Goal: Complete application form

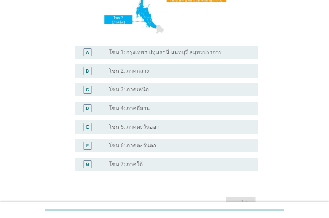
scroll to position [133, 0]
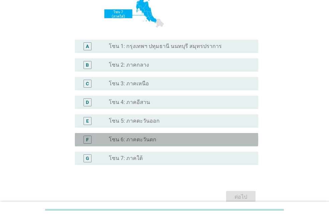
click at [146, 142] on label "โซน 6: ภาคตะวันตก" at bounding box center [132, 139] width 47 height 7
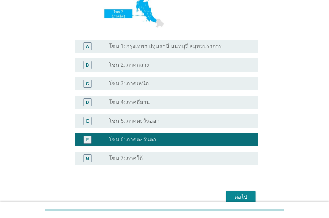
click at [238, 194] on div "ต่อไป" at bounding box center [240, 197] width 19 height 8
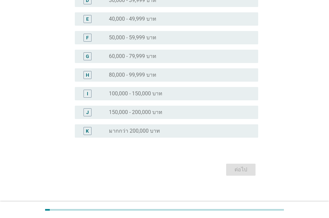
scroll to position [0, 0]
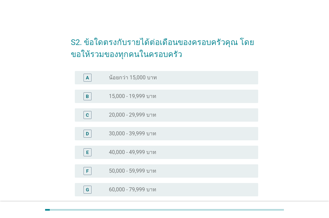
click at [140, 135] on label "30,000 - 39,999 บาท" at bounding box center [132, 133] width 47 height 7
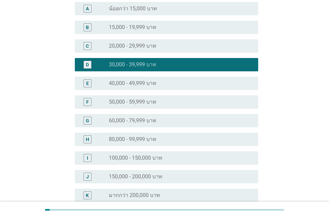
scroll to position [139, 0]
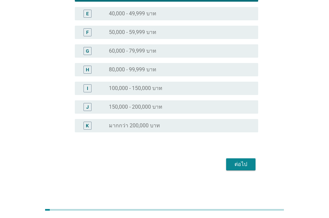
click at [236, 160] on div "ต่อไป" at bounding box center [240, 164] width 19 height 8
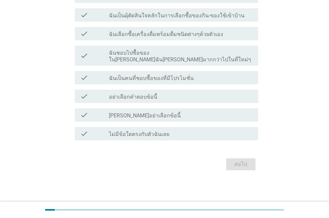
scroll to position [0, 0]
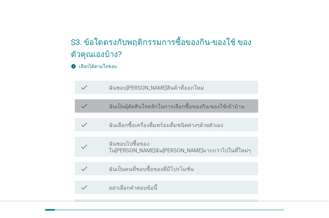
click at [146, 109] on label "ฉันเป็นผุ้ตัดสินใจหลักในการเลือกซื้อของกิน-ของใช้เข้าบ้าน" at bounding box center [176, 106] width 135 height 7
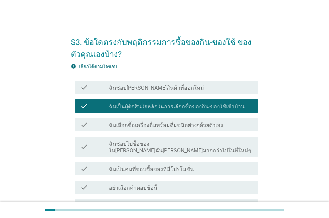
click at [170, 128] on label "ฉันเลือกซื้อเครื่องดื่มพร้อมดื่มชนิดต่างๆด้วยตัวเอง" at bounding box center [166, 125] width 114 height 7
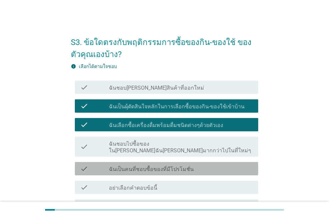
click at [188, 165] on div "check_box_outline_blank ฉันเป็นคนที่ชอบซื้อของที่มีโปรโมชั่น" at bounding box center [181, 169] width 144 height 8
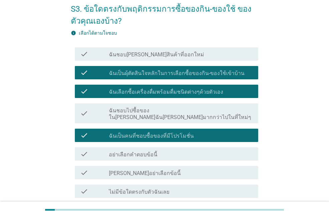
scroll to position [67, 0]
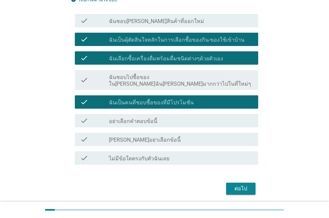
click at [235, 185] on div "ต่อไป" at bounding box center [240, 189] width 19 height 8
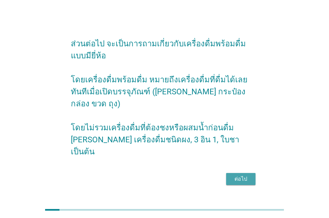
click at [242, 175] on div "ต่อไป" at bounding box center [240, 179] width 19 height 8
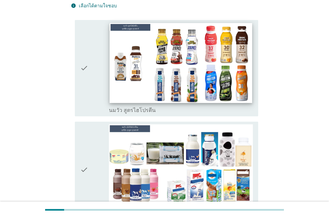
scroll to position [167, 0]
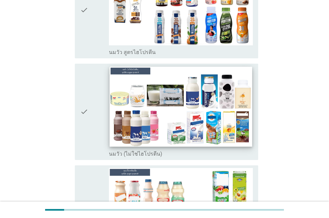
click at [161, 91] on img at bounding box center [180, 107] width 142 height 80
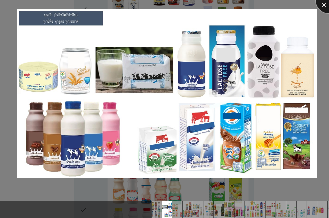
click at [326, 5] on div at bounding box center [328, 0] width 27 height 27
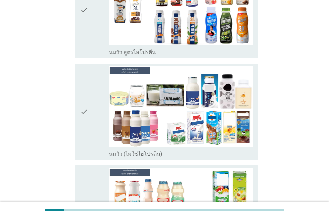
click at [90, 105] on div "check" at bounding box center [94, 111] width 29 height 91
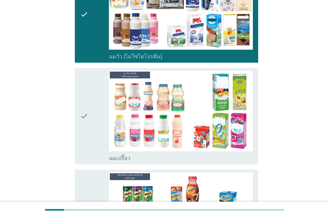
scroll to position [267, 0]
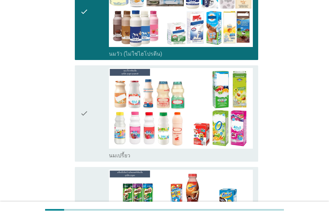
click at [83, 104] on icon "check" at bounding box center [84, 113] width 8 height 91
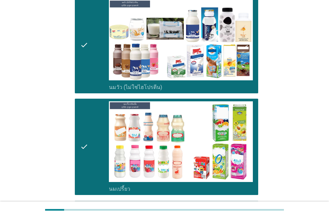
scroll to position [400, 0]
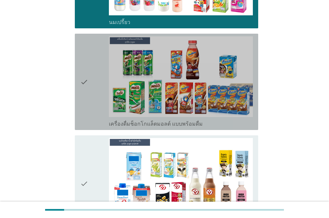
drag, startPoint x: 90, startPoint y: 83, endPoint x: 82, endPoint y: 134, distance: 52.3
click at [82, 138] on icon "check" at bounding box center [84, 183] width 8 height 91
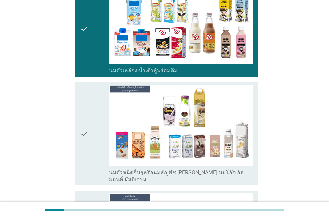
scroll to position [567, 0]
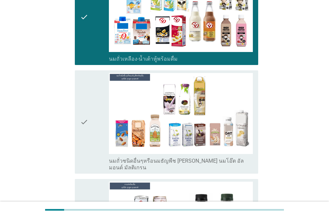
click at [85, 112] on icon "check" at bounding box center [84, 122] width 8 height 98
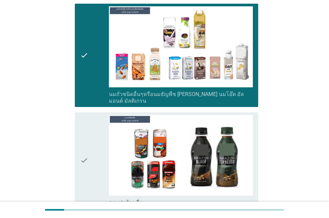
scroll to position [667, 0]
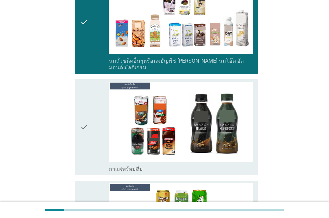
click at [90, 109] on div "check" at bounding box center [94, 127] width 29 height 91
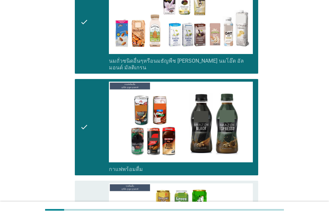
scroll to position [734, 0]
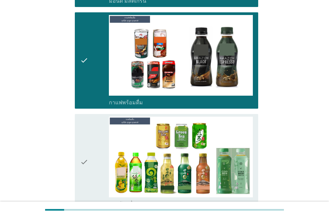
click at [87, 143] on icon "check" at bounding box center [84, 162] width 8 height 91
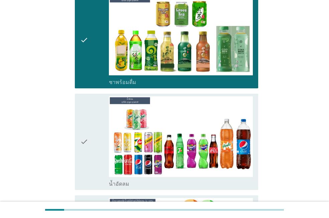
scroll to position [867, 0]
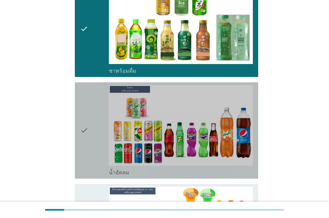
click at [88, 138] on div "check" at bounding box center [94, 130] width 29 height 91
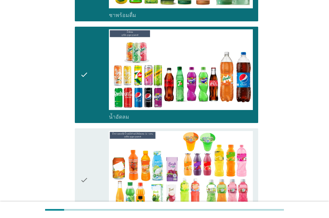
scroll to position [934, 0]
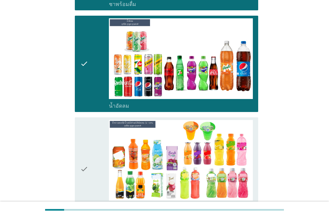
click at [96, 151] on div "check" at bounding box center [94, 169] width 29 height 98
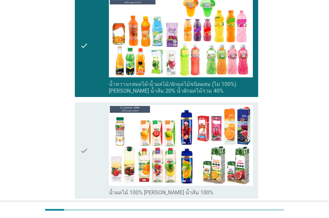
scroll to position [1067, 0]
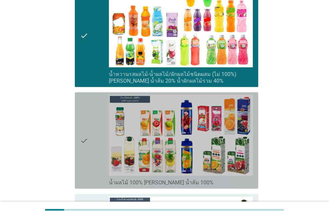
click at [87, 138] on icon "check" at bounding box center [84, 140] width 8 height 91
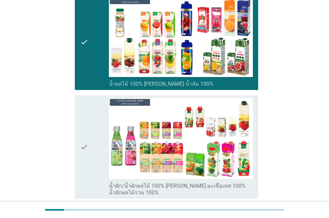
scroll to position [1167, 0]
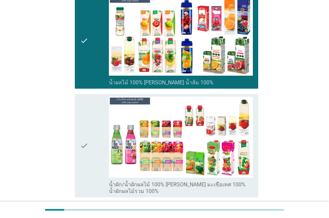
click at [87, 151] on icon "check" at bounding box center [84, 146] width 8 height 98
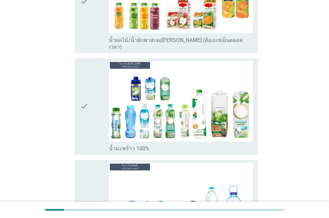
scroll to position [1501, 0]
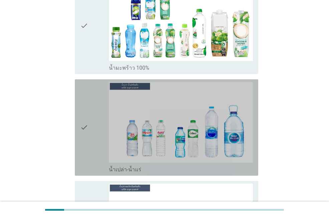
click at [88, 112] on div "check" at bounding box center [94, 127] width 29 height 91
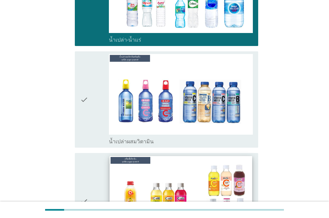
scroll to position [1634, 0]
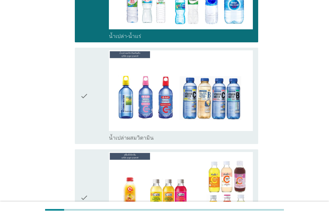
click at [98, 97] on div "check" at bounding box center [94, 95] width 29 height 91
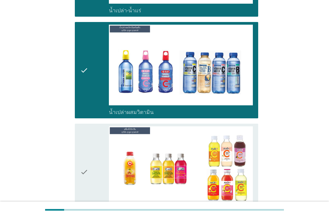
scroll to position [1701, 0]
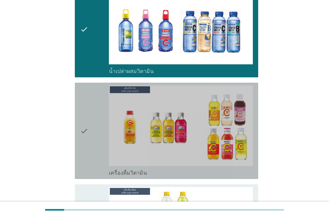
click at [93, 124] on div "check" at bounding box center [94, 130] width 29 height 91
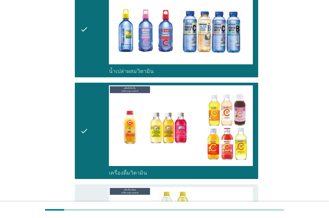
scroll to position [1768, 0]
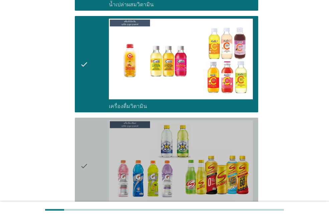
click at [90, 140] on div "check" at bounding box center [94, 165] width 29 height 91
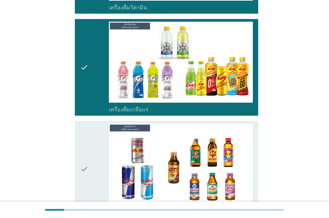
scroll to position [1868, 0]
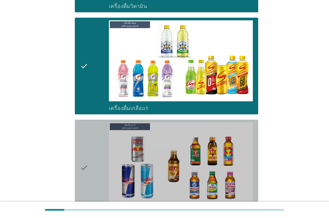
click at [91, 139] on div "check" at bounding box center [94, 167] width 29 height 91
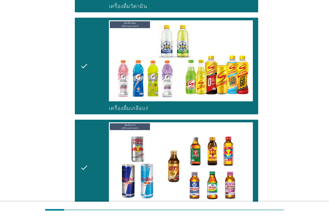
scroll to position [1968, 0]
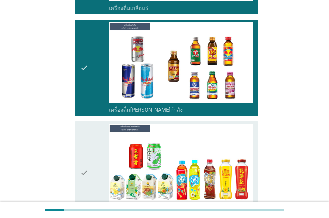
click at [94, 138] on div "check" at bounding box center [94, 173] width 29 height 98
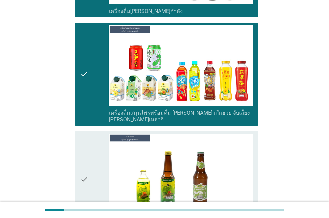
scroll to position [2068, 0]
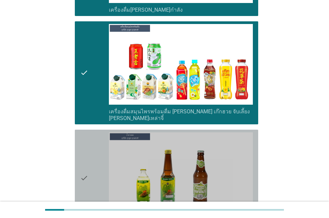
click at [88, 139] on icon "check" at bounding box center [84, 177] width 8 height 91
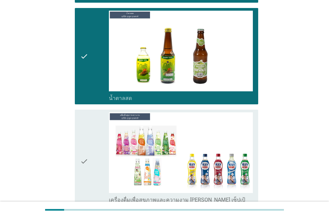
scroll to position [2201, 0]
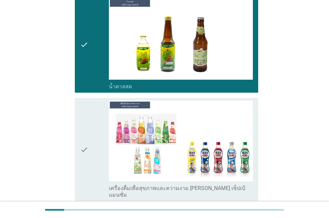
click at [95, 134] on div "check" at bounding box center [94, 150] width 29 height 98
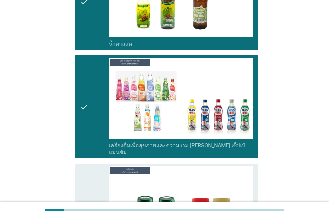
scroll to position [2301, 0]
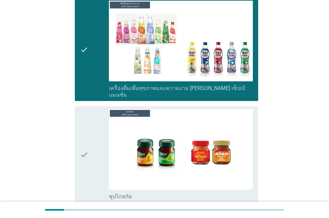
click at [90, 143] on div "check" at bounding box center [94, 154] width 29 height 91
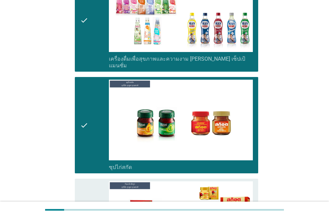
scroll to position [2368, 0]
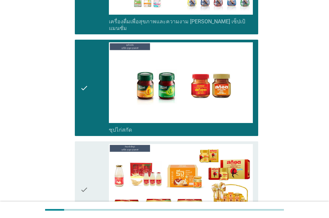
click at [91, 144] on div "check" at bounding box center [94, 189] width 29 height 91
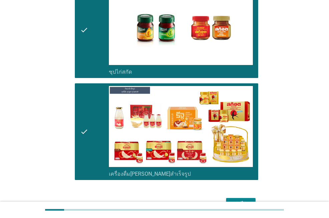
scroll to position [2427, 0]
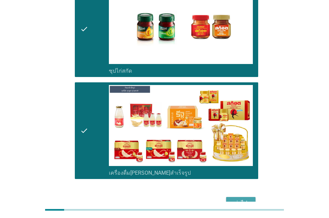
click at [241, 197] on button "ต่อไป" at bounding box center [240, 203] width 29 height 12
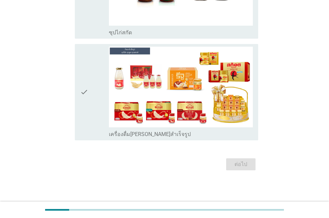
scroll to position [0, 0]
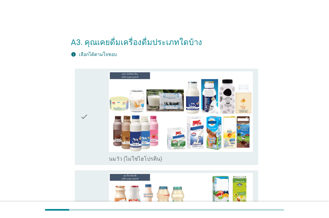
click at [81, 129] on icon "check" at bounding box center [84, 116] width 8 height 91
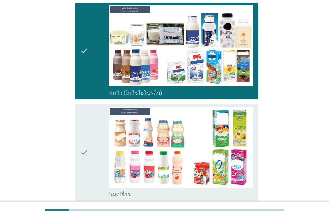
scroll to position [67, 0]
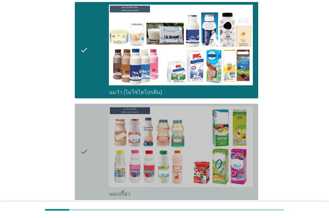
click at [96, 137] on div "check" at bounding box center [94, 151] width 29 height 91
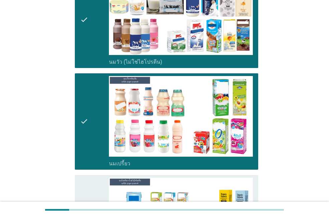
scroll to position [167, 0]
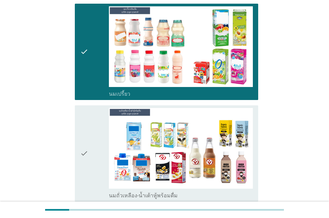
click at [96, 141] on div "check" at bounding box center [94, 153] width 29 height 91
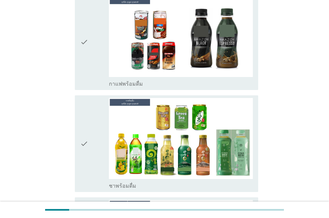
scroll to position [500, 0]
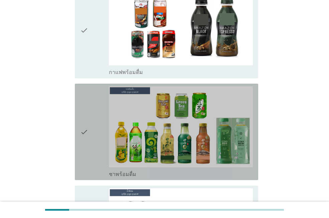
click at [93, 144] on div "check" at bounding box center [94, 131] width 29 height 91
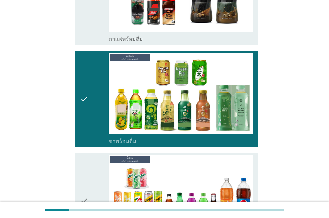
scroll to position [600, 0]
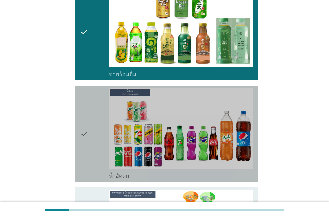
click at [93, 144] on div "check" at bounding box center [94, 133] width 29 height 91
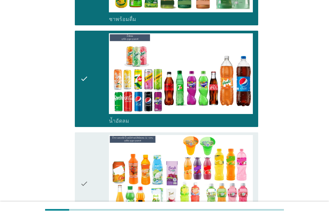
scroll to position [667, 0]
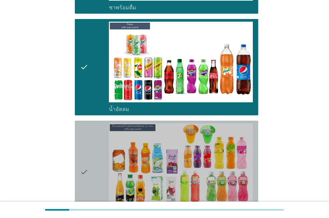
click at [83, 156] on icon "check" at bounding box center [84, 172] width 8 height 98
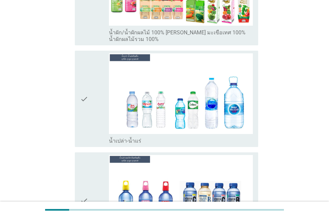
scroll to position [1067, 0]
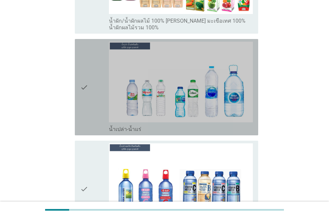
click at [105, 98] on div "check" at bounding box center [94, 87] width 29 height 91
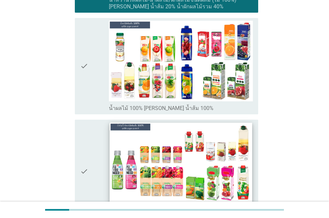
scroll to position [867, 0]
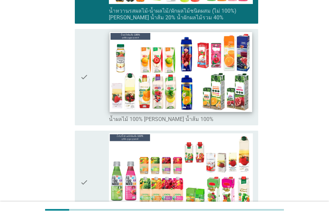
click at [110, 85] on img at bounding box center [180, 72] width 142 height 80
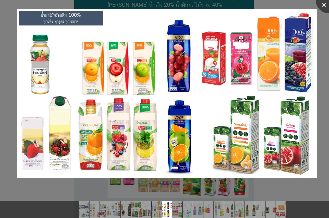
scroll to position [900, 0]
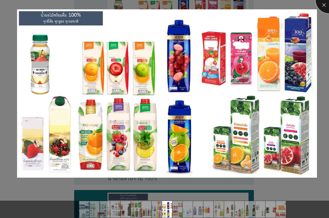
click at [324, 7] on div at bounding box center [328, 0] width 27 height 27
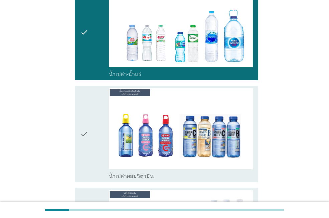
scroll to position [1134, 0]
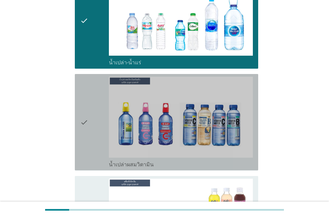
click at [103, 122] on div "check" at bounding box center [94, 122] width 29 height 91
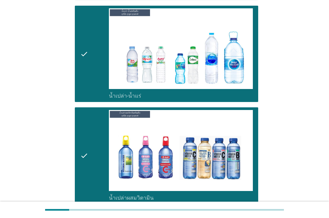
scroll to position [1201, 0]
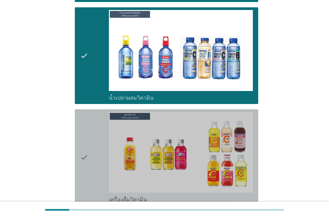
click at [91, 141] on div "check" at bounding box center [94, 157] width 29 height 91
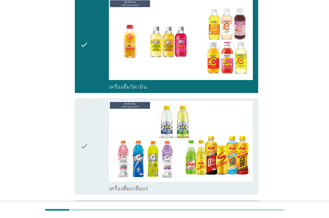
scroll to position [1334, 0]
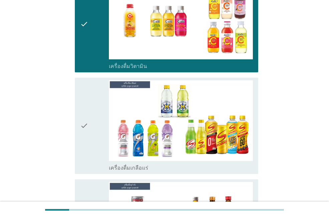
click at [94, 138] on div "check" at bounding box center [94, 125] width 29 height 91
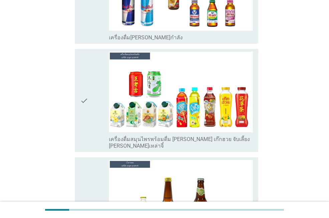
scroll to position [1567, 0]
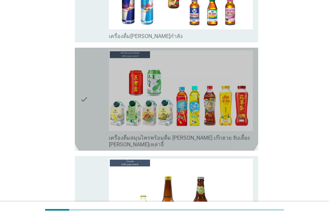
click at [100, 112] on div "check" at bounding box center [94, 99] width 29 height 98
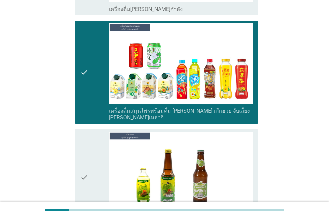
scroll to position [1634, 0]
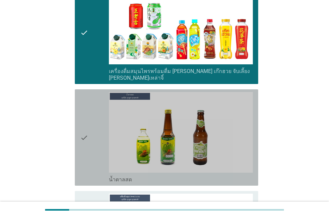
click at [92, 136] on div "check" at bounding box center [94, 137] width 29 height 91
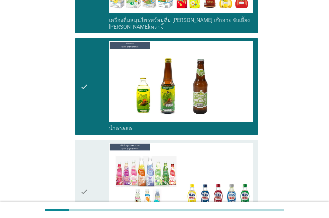
scroll to position [1768, 0]
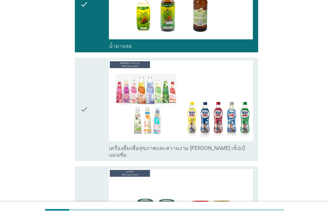
click at [94, 114] on div "check" at bounding box center [94, 109] width 29 height 98
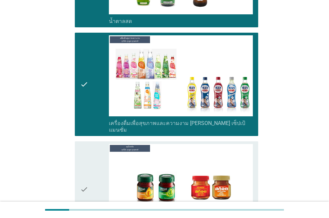
scroll to position [1868, 0]
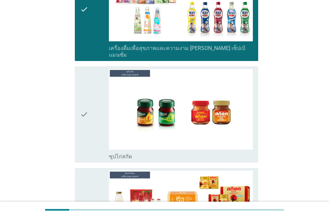
click at [99, 114] on div "check" at bounding box center [94, 114] width 29 height 91
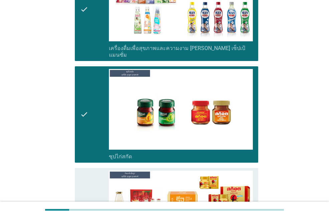
scroll to position [1934, 0]
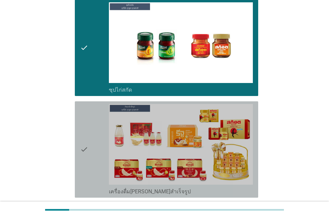
click at [95, 117] on div "check" at bounding box center [94, 149] width 29 height 91
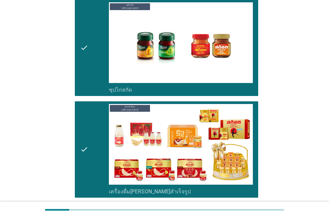
drag, startPoint x: 243, startPoint y: 197, endPoint x: 238, endPoint y: 198, distance: 5.1
click at [238, 218] on div "ต่อไป" at bounding box center [240, 222] width 19 height 8
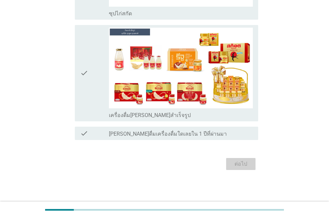
scroll to position [0, 0]
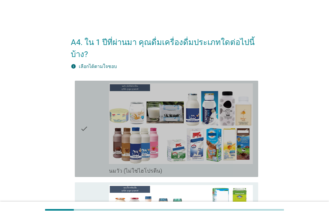
click at [94, 119] on div "check" at bounding box center [94, 128] width 29 height 91
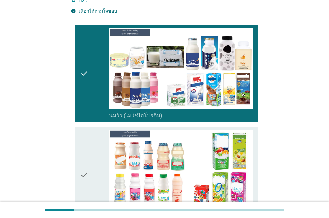
scroll to position [67, 0]
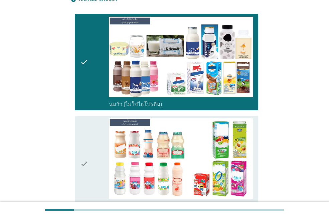
click at [88, 143] on div "check" at bounding box center [94, 163] width 29 height 91
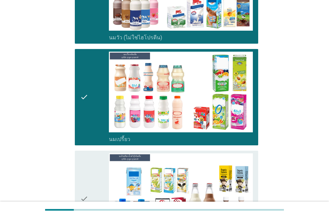
scroll to position [200, 0]
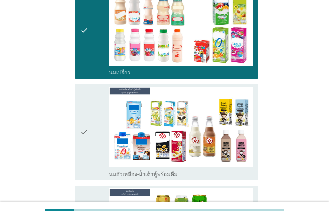
click at [91, 140] on div "check" at bounding box center [94, 132] width 29 height 91
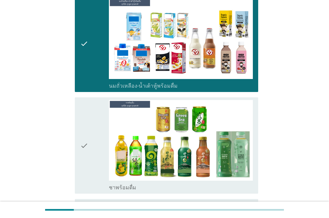
scroll to position [300, 0]
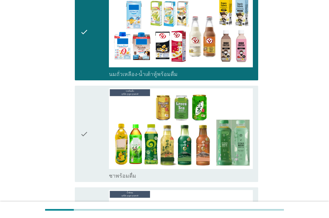
click at [91, 140] on div "check" at bounding box center [94, 133] width 29 height 91
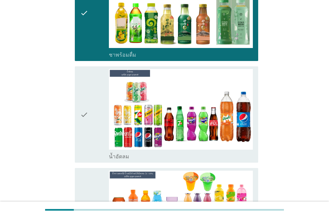
scroll to position [434, 0]
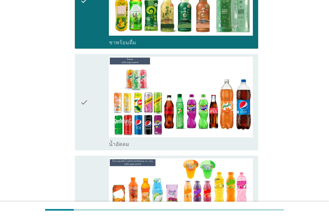
click at [92, 120] on div "check" at bounding box center [94, 102] width 29 height 91
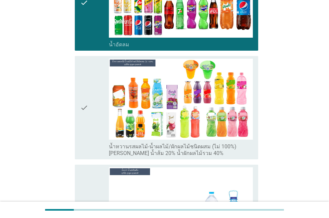
scroll to position [534, 0]
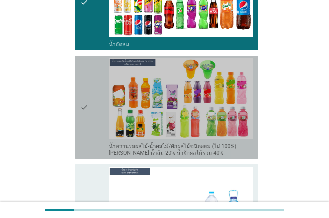
click at [97, 133] on div "check" at bounding box center [94, 107] width 29 height 98
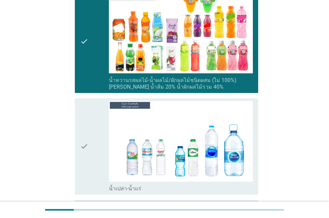
scroll to position [634, 0]
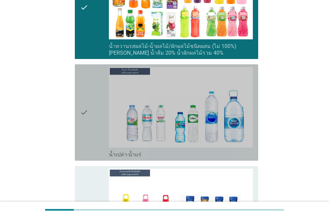
click at [95, 132] on div "check" at bounding box center [94, 112] width 29 height 91
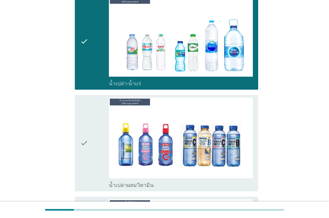
scroll to position [734, 0]
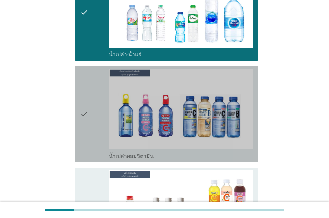
click at [91, 131] on div "check" at bounding box center [94, 114] width 29 height 91
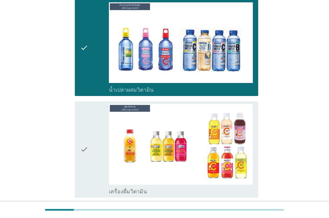
scroll to position [800, 0]
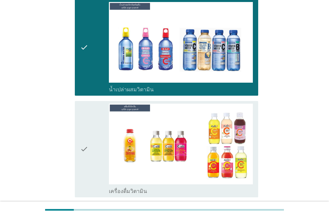
click at [89, 130] on div "check" at bounding box center [94, 149] width 29 height 91
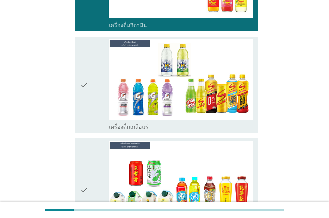
scroll to position [967, 0]
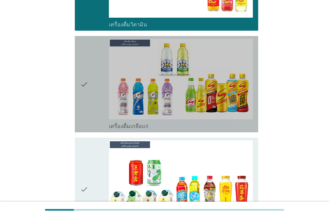
click at [87, 108] on icon "check" at bounding box center [84, 84] width 8 height 91
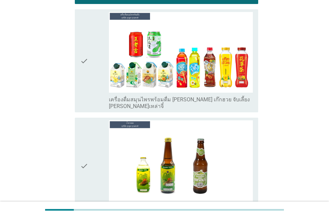
scroll to position [1101, 0]
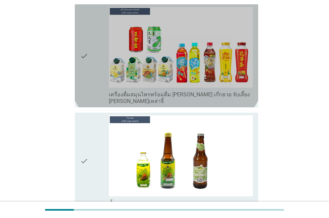
click at [86, 79] on icon "check" at bounding box center [84, 56] width 8 height 98
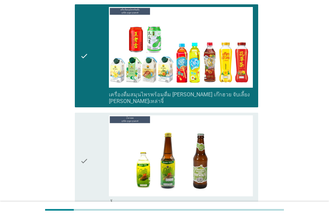
click at [86, 156] on icon "check" at bounding box center [84, 160] width 8 height 91
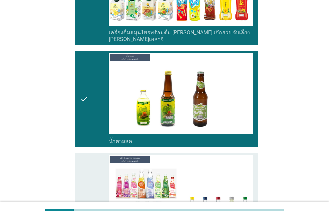
scroll to position [1234, 0]
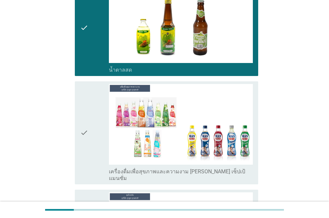
click at [91, 144] on div "check" at bounding box center [94, 133] width 29 height 98
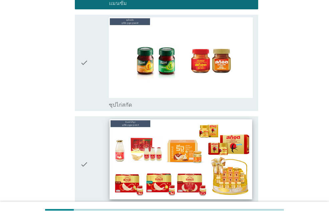
scroll to position [1487, 0]
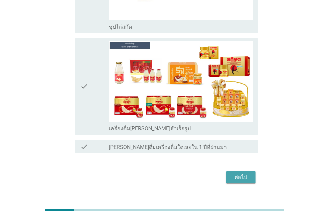
click at [238, 173] on div "ต่อไป" at bounding box center [240, 177] width 19 height 8
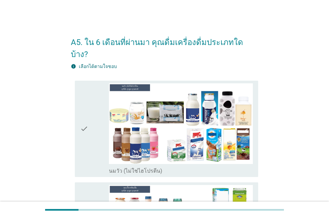
click at [98, 126] on div "check" at bounding box center [94, 128] width 29 height 91
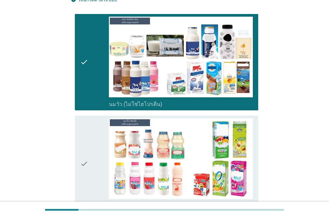
click at [99, 124] on div "check" at bounding box center [94, 163] width 29 height 91
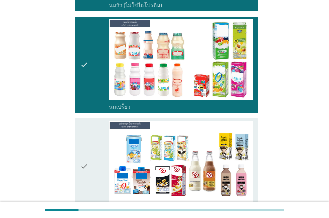
scroll to position [167, 0]
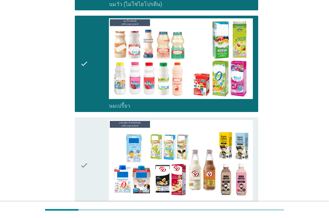
click at [102, 141] on div "check" at bounding box center [94, 165] width 29 height 91
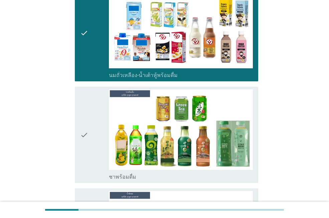
scroll to position [300, 0]
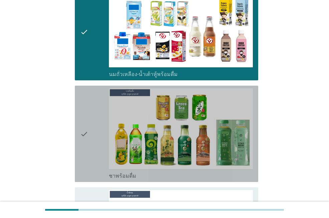
click at [102, 140] on div "check" at bounding box center [94, 133] width 29 height 91
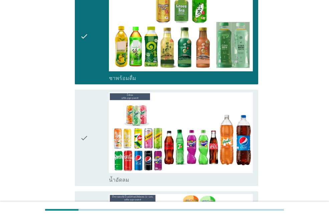
scroll to position [400, 0]
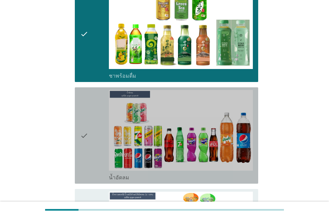
click at [95, 139] on div "check" at bounding box center [94, 135] width 29 height 91
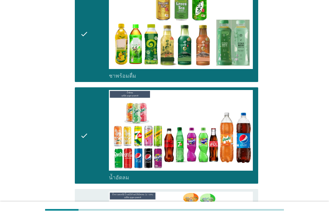
scroll to position [500, 0]
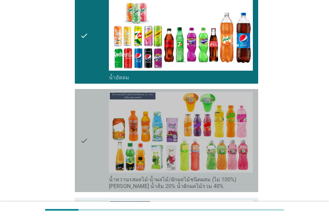
click at [92, 139] on div "check" at bounding box center [94, 141] width 29 height 98
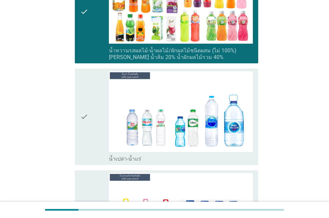
scroll to position [634, 0]
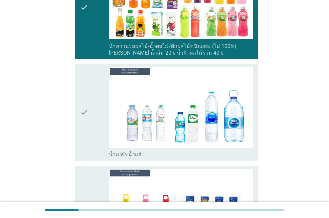
click at [94, 133] on div "check" at bounding box center [94, 112] width 29 height 91
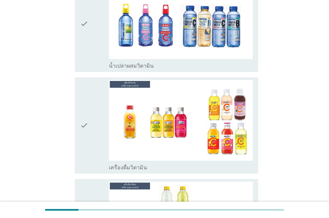
scroll to position [834, 0]
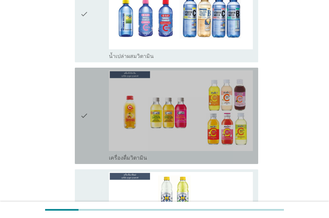
click at [94, 125] on div "check" at bounding box center [94, 115] width 29 height 91
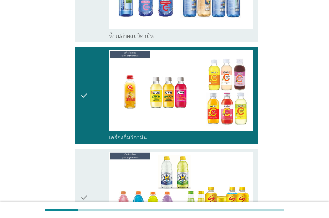
scroll to position [934, 0]
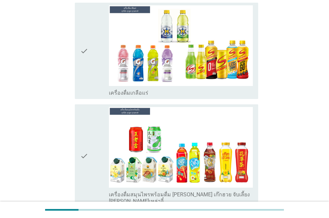
click at [89, 64] on div "check" at bounding box center [94, 50] width 29 height 91
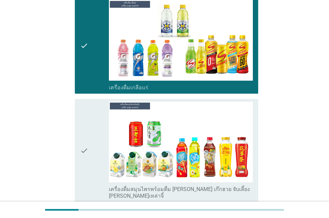
scroll to position [1067, 0]
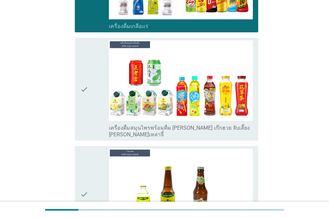
click at [93, 90] on div "check" at bounding box center [94, 89] width 29 height 98
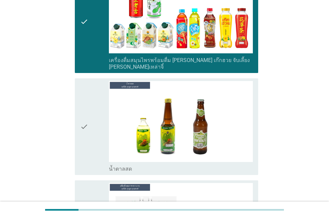
scroll to position [1201, 0]
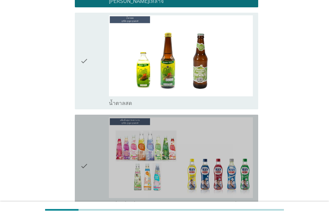
click at [105, 135] on div "check" at bounding box center [94, 166] width 29 height 98
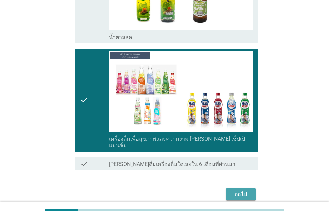
scroll to position [1271, 0]
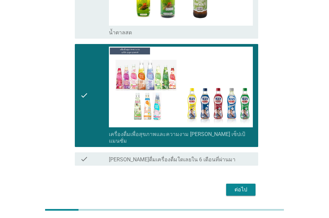
click at [245, 184] on button "ต่อไป" at bounding box center [240, 190] width 29 height 12
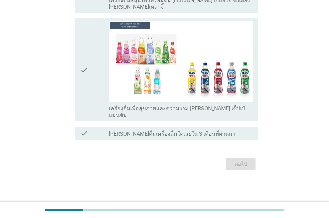
scroll to position [0, 0]
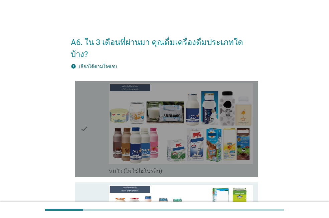
drag, startPoint x: 87, startPoint y: 125, endPoint x: 90, endPoint y: 134, distance: 9.0
click at [90, 134] on div "check" at bounding box center [94, 128] width 29 height 91
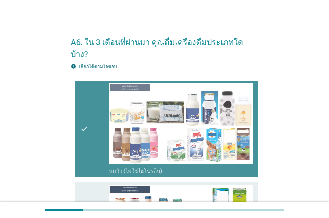
scroll to position [33, 0]
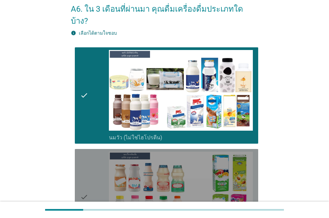
drag, startPoint x: 95, startPoint y: 172, endPoint x: 86, endPoint y: 180, distance: 11.6
click at [86, 180] on icon "check" at bounding box center [84, 197] width 8 height 91
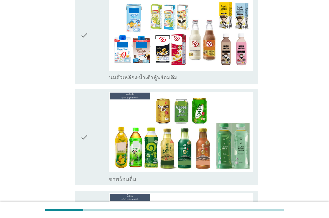
scroll to position [300, 0]
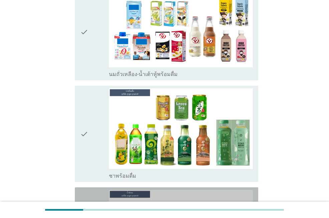
drag, startPoint x: 94, startPoint y: 144, endPoint x: 91, endPoint y: 187, distance: 43.1
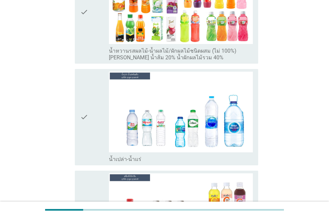
scroll to position [634, 0]
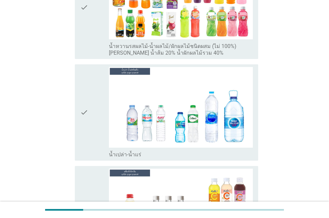
click at [94, 124] on div "check" at bounding box center [94, 112] width 29 height 91
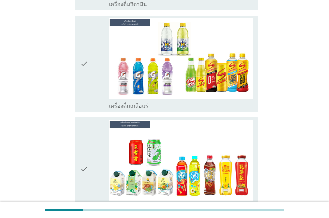
scroll to position [900, 0]
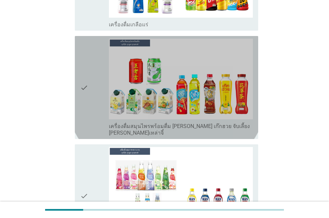
click at [90, 117] on div "check" at bounding box center [94, 88] width 29 height 98
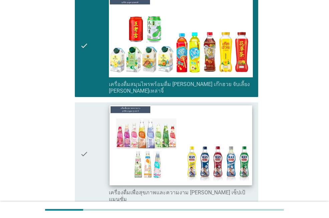
scroll to position [1067, 0]
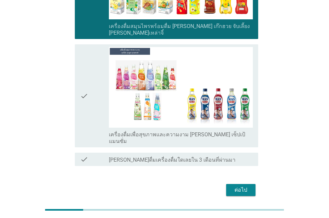
click at [243, 186] on div "ต่อไป" at bounding box center [240, 190] width 19 height 8
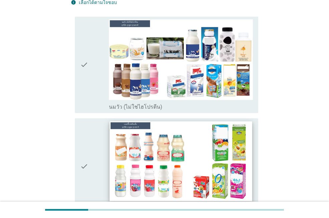
scroll to position [67, 0]
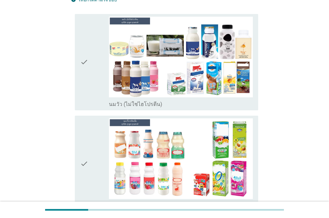
click at [92, 157] on div "check" at bounding box center [94, 163] width 29 height 91
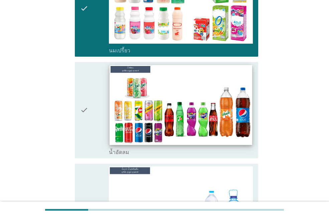
scroll to position [233, 0]
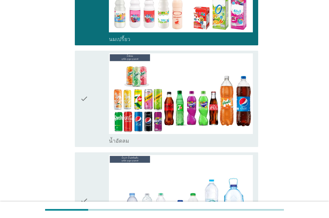
click at [94, 105] on div "check" at bounding box center [94, 98] width 29 height 91
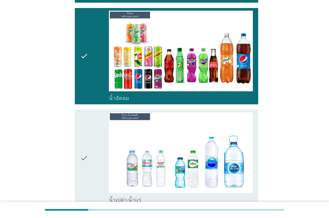
scroll to position [367, 0]
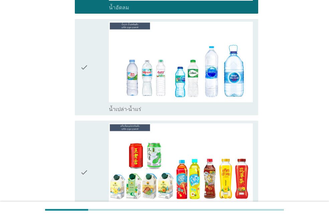
click at [100, 85] on div "check" at bounding box center [94, 67] width 29 height 91
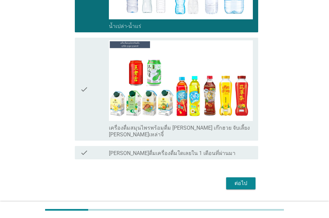
scroll to position [451, 0]
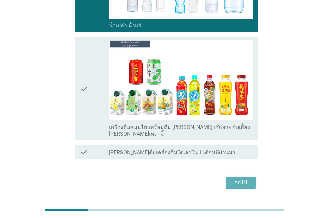
drag, startPoint x: 232, startPoint y: 163, endPoint x: 232, endPoint y: 167, distance: 4.0
click at [232, 179] on div "ต่อไป" at bounding box center [240, 183] width 19 height 8
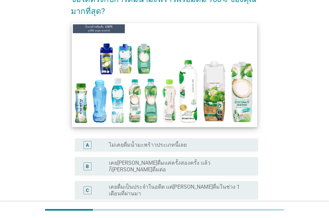
scroll to position [67, 0]
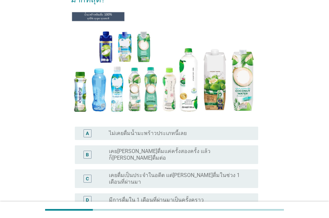
click at [185, 155] on label "เคย[PERSON_NAME]ดื่มแค่ครั้งสองครั้ง แล้วก็[PERSON_NAME]ดื่มต่อ" at bounding box center [178, 154] width 138 height 13
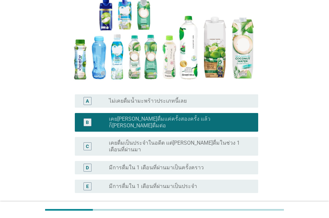
scroll to position [149, 0]
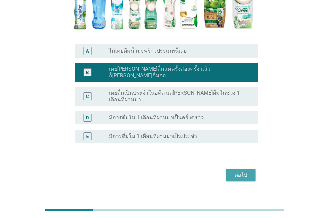
click at [239, 171] on div "ต่อไป" at bounding box center [240, 175] width 19 height 8
